Goal: Task Accomplishment & Management: Complete application form

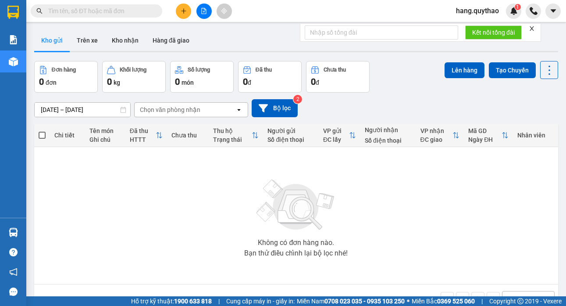
click at [185, 11] on icon "plus" at bounding box center [183, 11] width 5 height 0
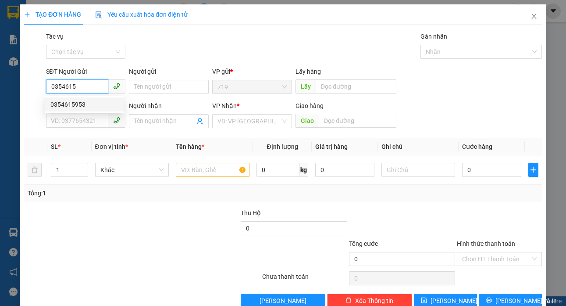
click at [75, 103] on div "0354615953" at bounding box center [84, 105] width 68 height 10
type input "0354615953"
type input "0339686719"
type input "0354615953"
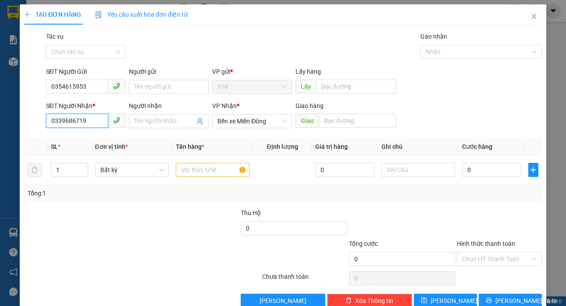
click at [85, 127] on input "0339686719" at bounding box center [77, 121] width 63 height 14
type input "0"
type input "0333195785"
click at [189, 170] on input "text" at bounding box center [213, 170] width 74 height 14
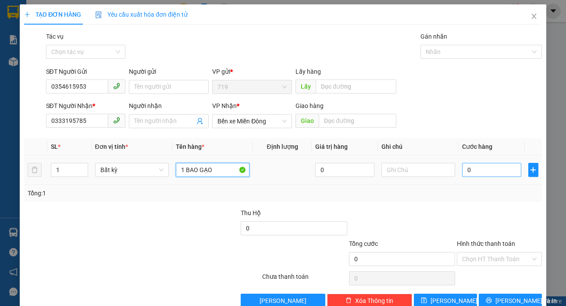
type input "1 BAO GẠO"
click at [489, 167] on input "0" at bounding box center [491, 170] width 59 height 14
type input "1"
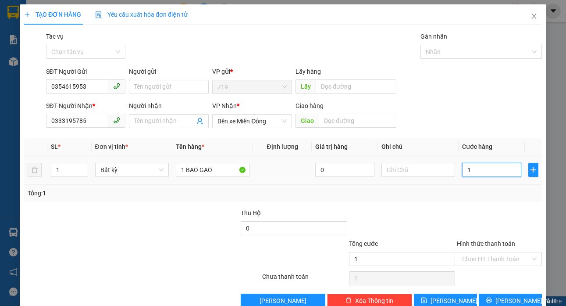
type input "10"
type input "100"
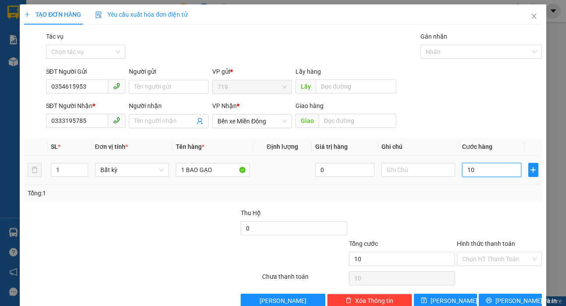
type input "100"
type input "1.000"
type input "10.000"
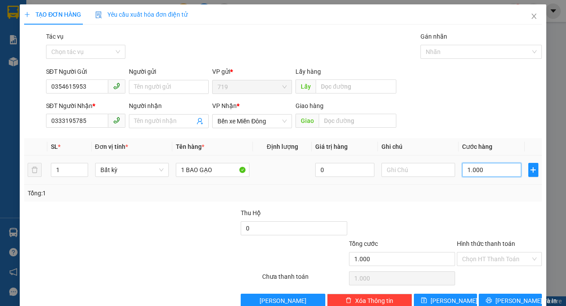
type input "10.000"
type input "100.000"
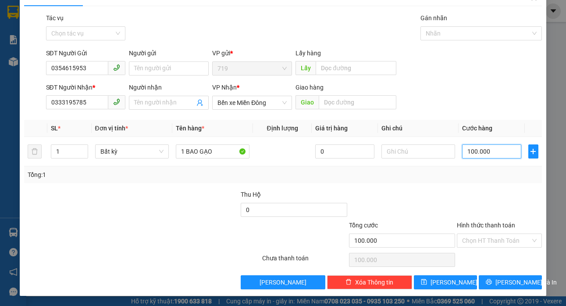
scroll to position [19, 0]
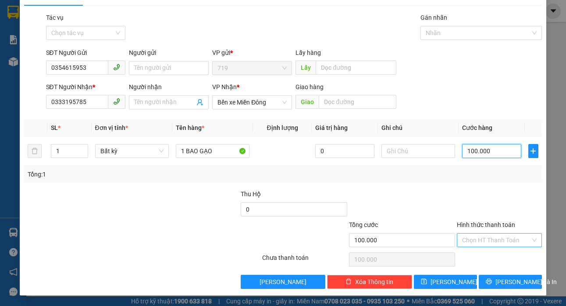
type input "100.000"
click at [499, 242] on input "Hình thức thanh toán" at bounding box center [496, 239] width 68 height 13
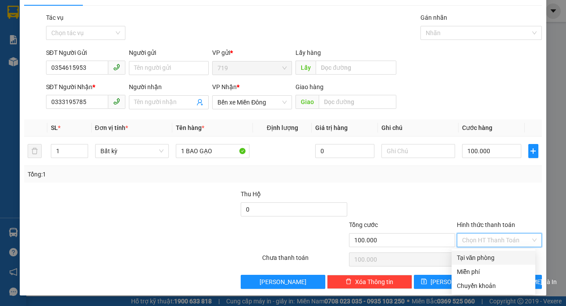
drag, startPoint x: 502, startPoint y: 253, endPoint x: 502, endPoint y: 274, distance: 20.2
click at [499, 254] on div "Tại văn phòng" at bounding box center [493, 258] width 73 height 10
type input "0"
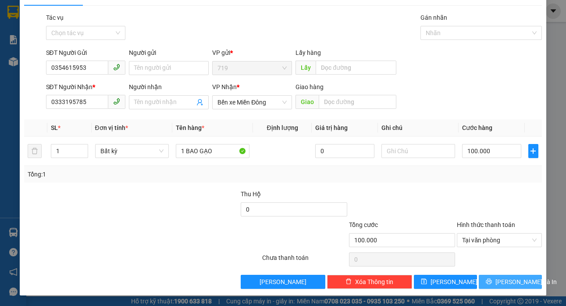
click at [502, 276] on button "Lưu và In" at bounding box center [510, 281] width 63 height 14
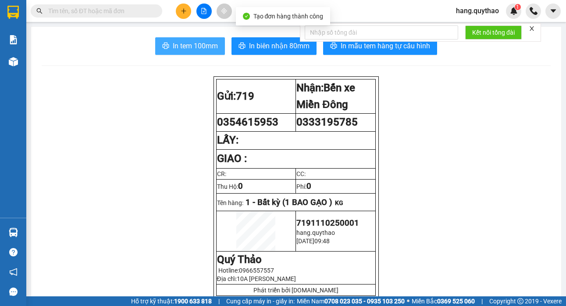
click at [207, 45] on span "In tem 100mm" at bounding box center [195, 45] width 45 height 11
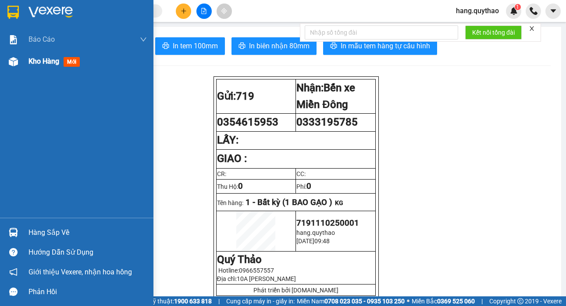
click at [44, 61] on span "Kho hàng" at bounding box center [43, 61] width 31 height 8
